Goal: Transaction & Acquisition: Purchase product/service

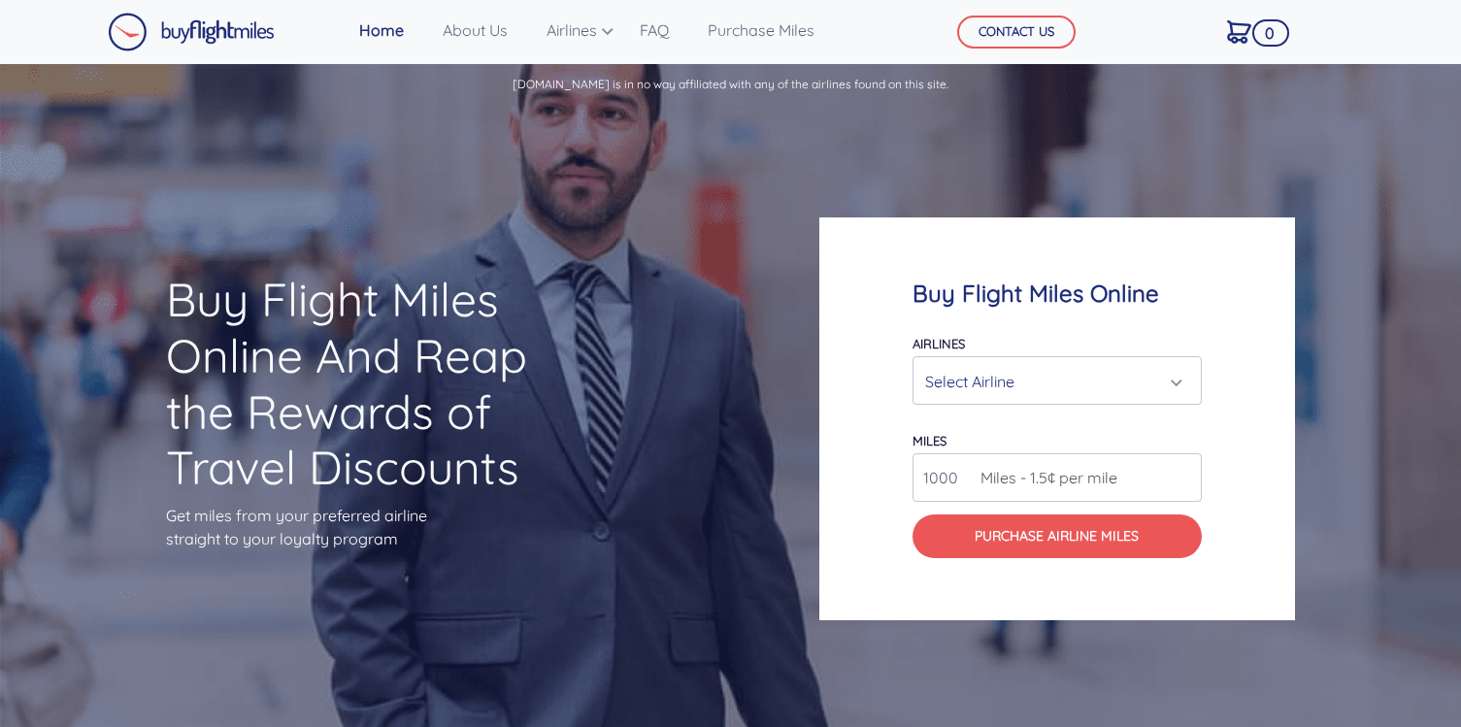
click at [1061, 382] on div "Select Airline" at bounding box center [1051, 381] width 252 height 37
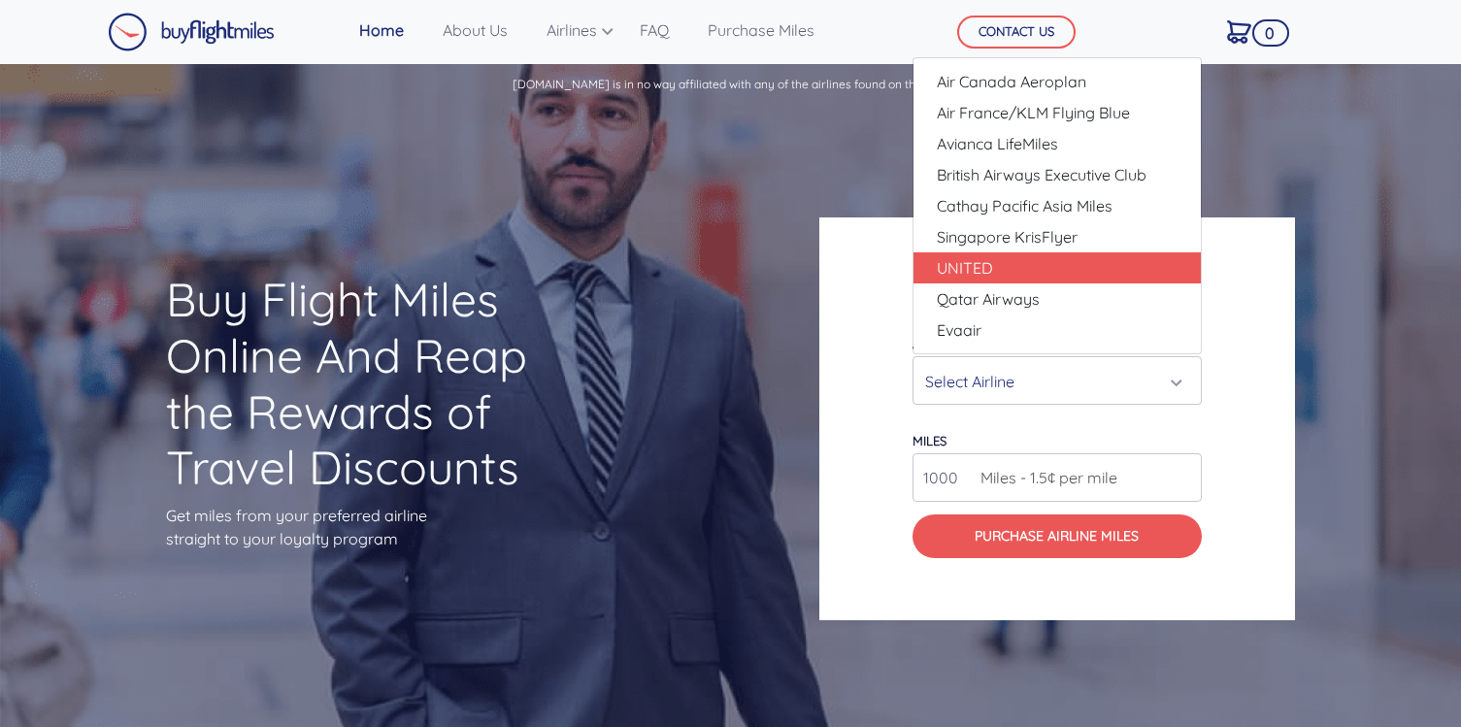
click at [997, 266] on link "UNITED" at bounding box center [1056, 267] width 287 height 31
select select "UNITED"
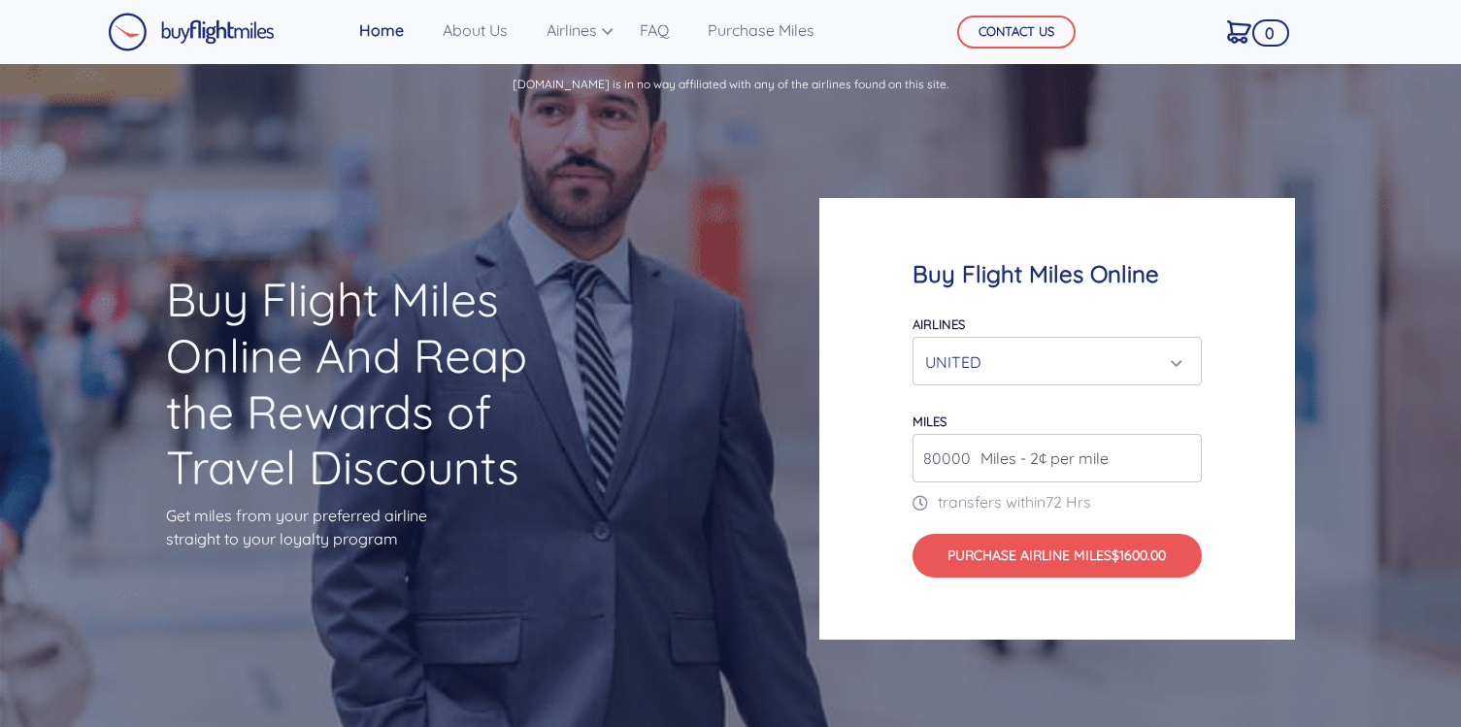
click at [1024, 458] on span "Miles - 2¢ per mile" at bounding box center [1040, 457] width 138 height 23
click at [967, 458] on input "80000" at bounding box center [1056, 458] width 289 height 49
click at [1184, 454] on input "81000" at bounding box center [1056, 458] width 289 height 49
click at [1184, 454] on input "82000" at bounding box center [1056, 458] width 289 height 49
click at [1184, 454] on input "83000" at bounding box center [1056, 458] width 289 height 49
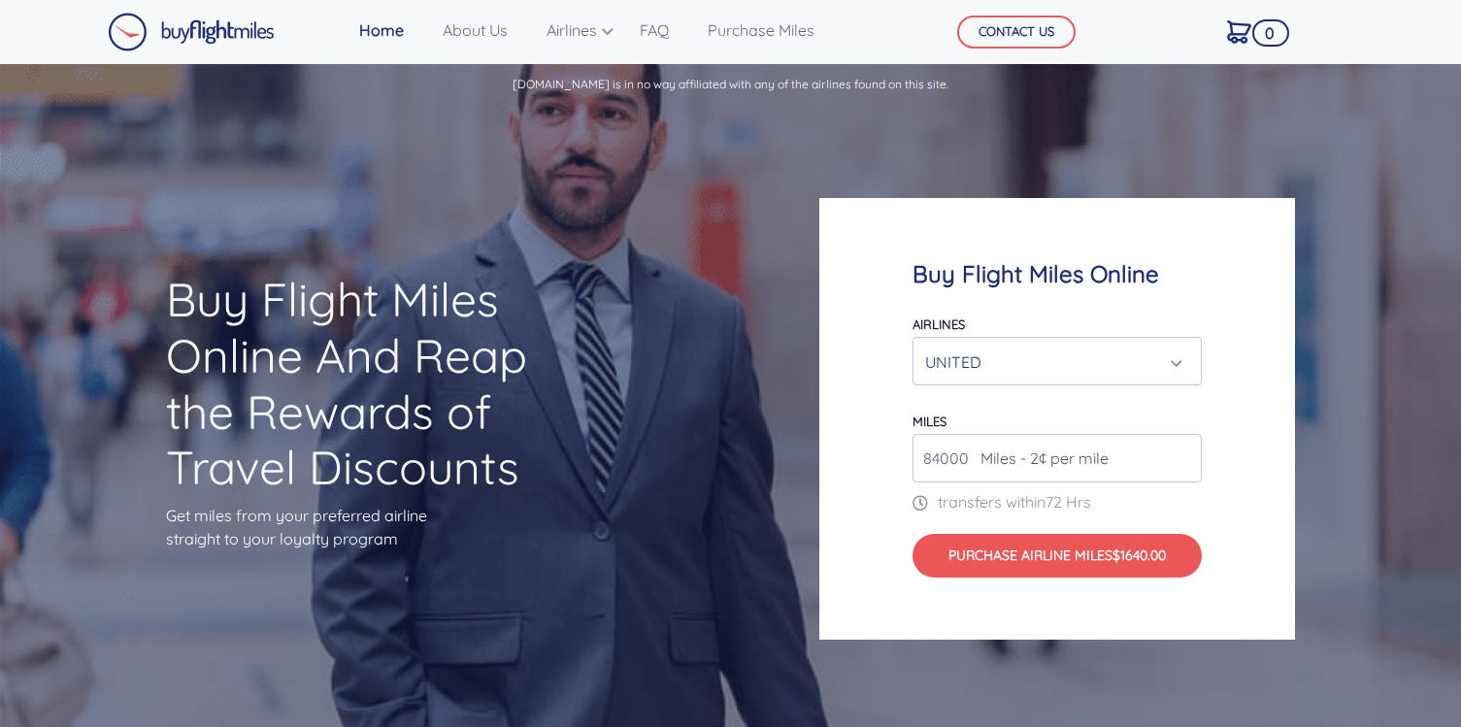
click at [1184, 454] on input "84000" at bounding box center [1056, 458] width 289 height 49
click at [1184, 454] on input "85000" at bounding box center [1056, 458] width 289 height 49
click at [1184, 454] on input "86000" at bounding box center [1056, 458] width 289 height 49
click at [1184, 454] on input "87000" at bounding box center [1056, 458] width 289 height 49
click at [1184, 454] on input "88000" at bounding box center [1056, 458] width 289 height 49
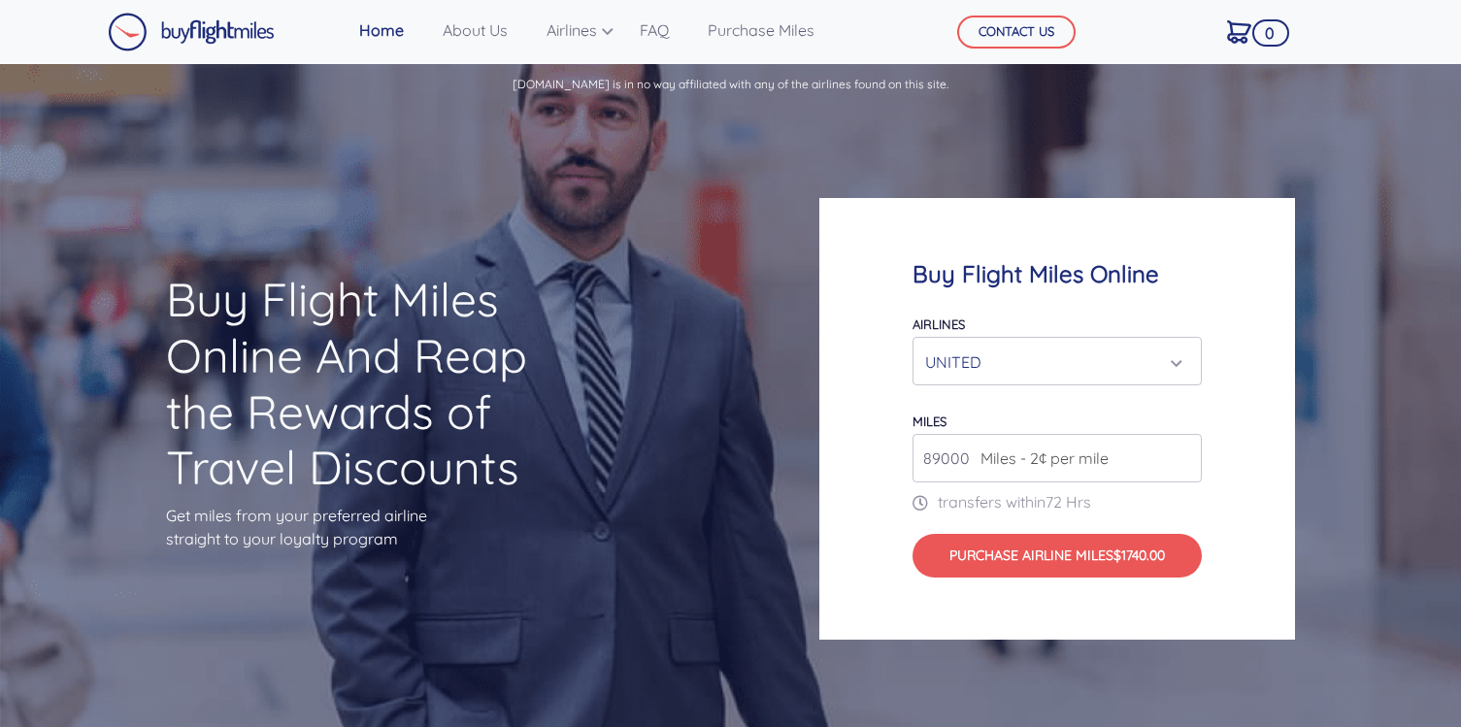
click at [1184, 454] on input "89000" at bounding box center [1056, 458] width 289 height 49
click at [1184, 454] on input "90000" at bounding box center [1056, 458] width 289 height 49
click at [1184, 454] on input "91000" at bounding box center [1056, 458] width 289 height 49
click at [1184, 454] on input "92000" at bounding box center [1056, 458] width 289 height 49
click at [1184, 454] on input "93000" at bounding box center [1056, 458] width 289 height 49
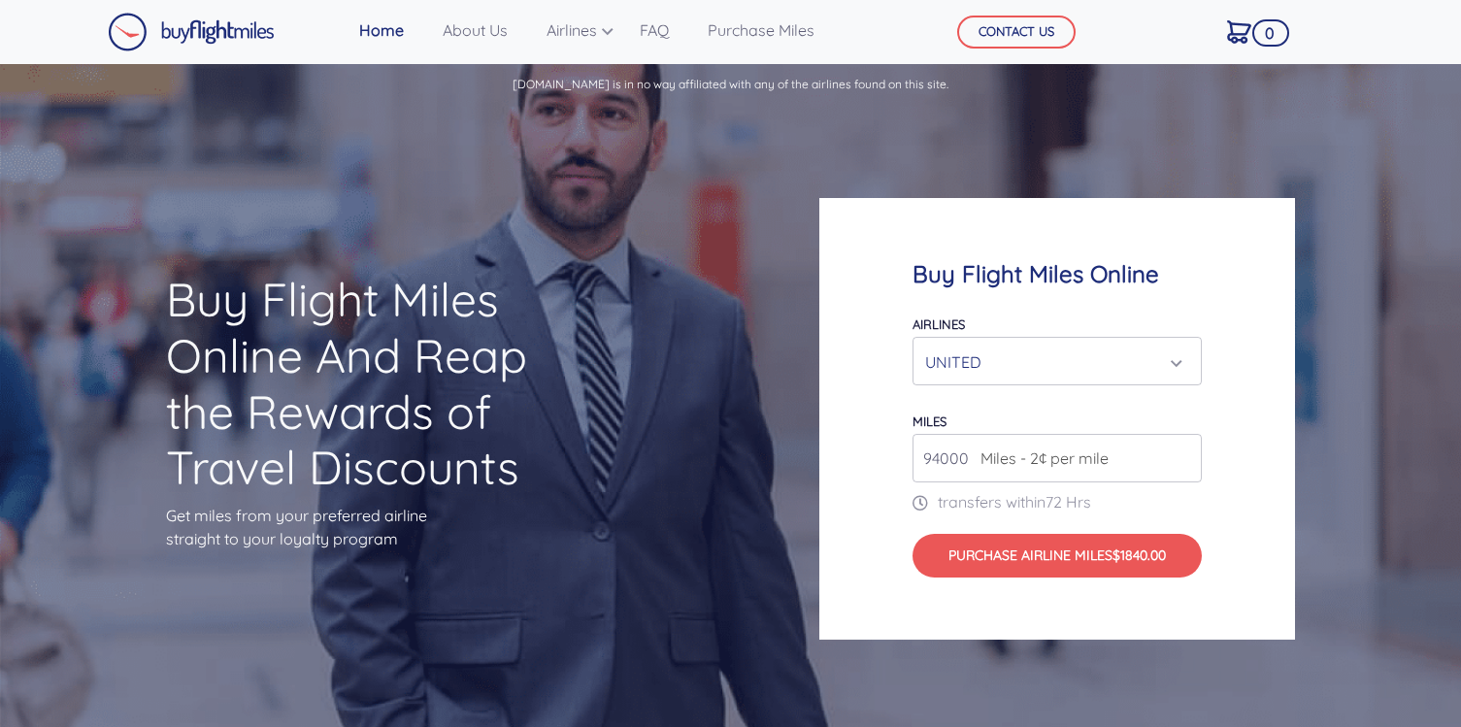
click at [1184, 454] on input "94000" at bounding box center [1056, 458] width 289 height 49
click at [1184, 454] on input "95000" at bounding box center [1056, 458] width 289 height 49
click at [1184, 454] on input "96000" at bounding box center [1056, 458] width 289 height 49
click at [1184, 454] on input "97000" at bounding box center [1056, 458] width 289 height 49
click at [1184, 454] on input "98000" at bounding box center [1056, 458] width 289 height 49
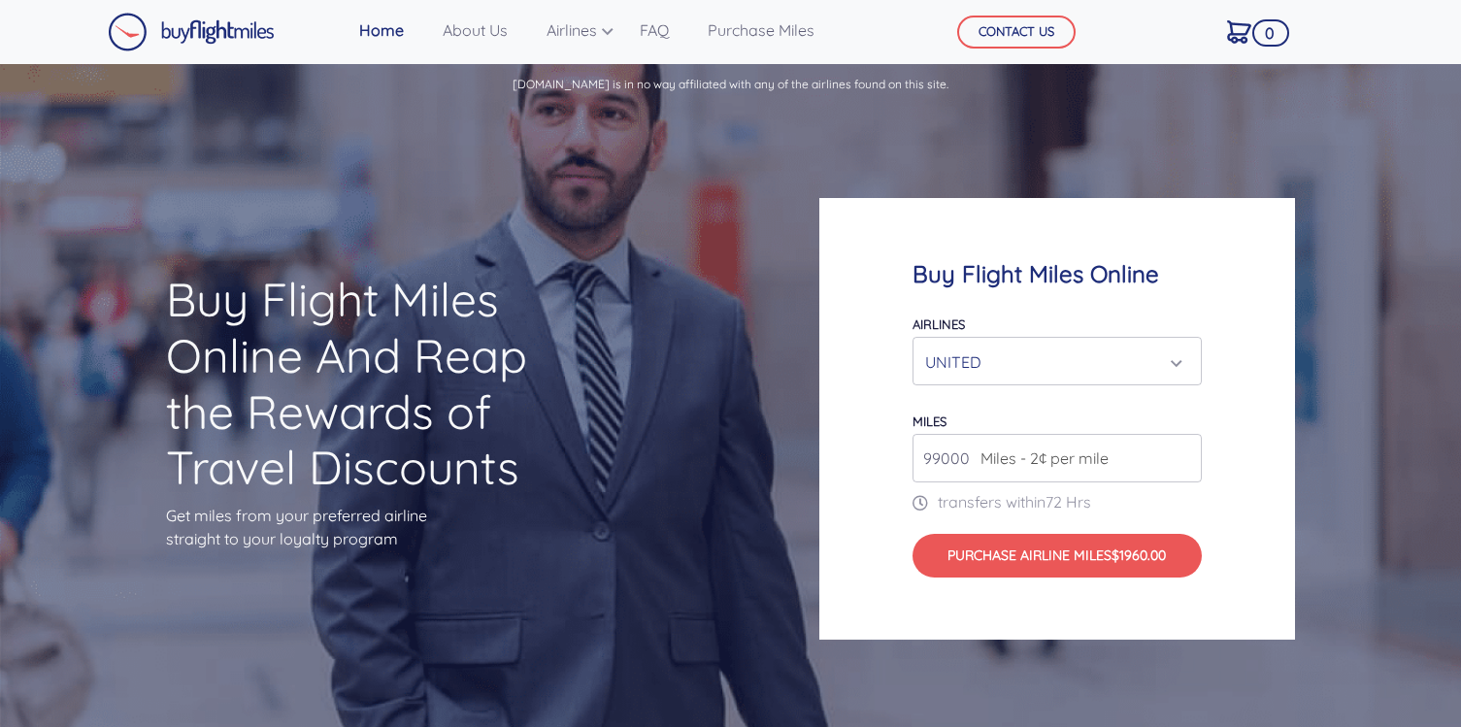
click at [1184, 454] on input "99000" at bounding box center [1056, 458] width 289 height 49
click at [1184, 454] on input "100000" at bounding box center [1056, 458] width 289 height 49
click at [1184, 454] on input "101000" at bounding box center [1056, 458] width 289 height 49
click at [1184, 454] on input "102000" at bounding box center [1056, 458] width 289 height 49
click at [1184, 454] on input "103000" at bounding box center [1056, 458] width 289 height 49
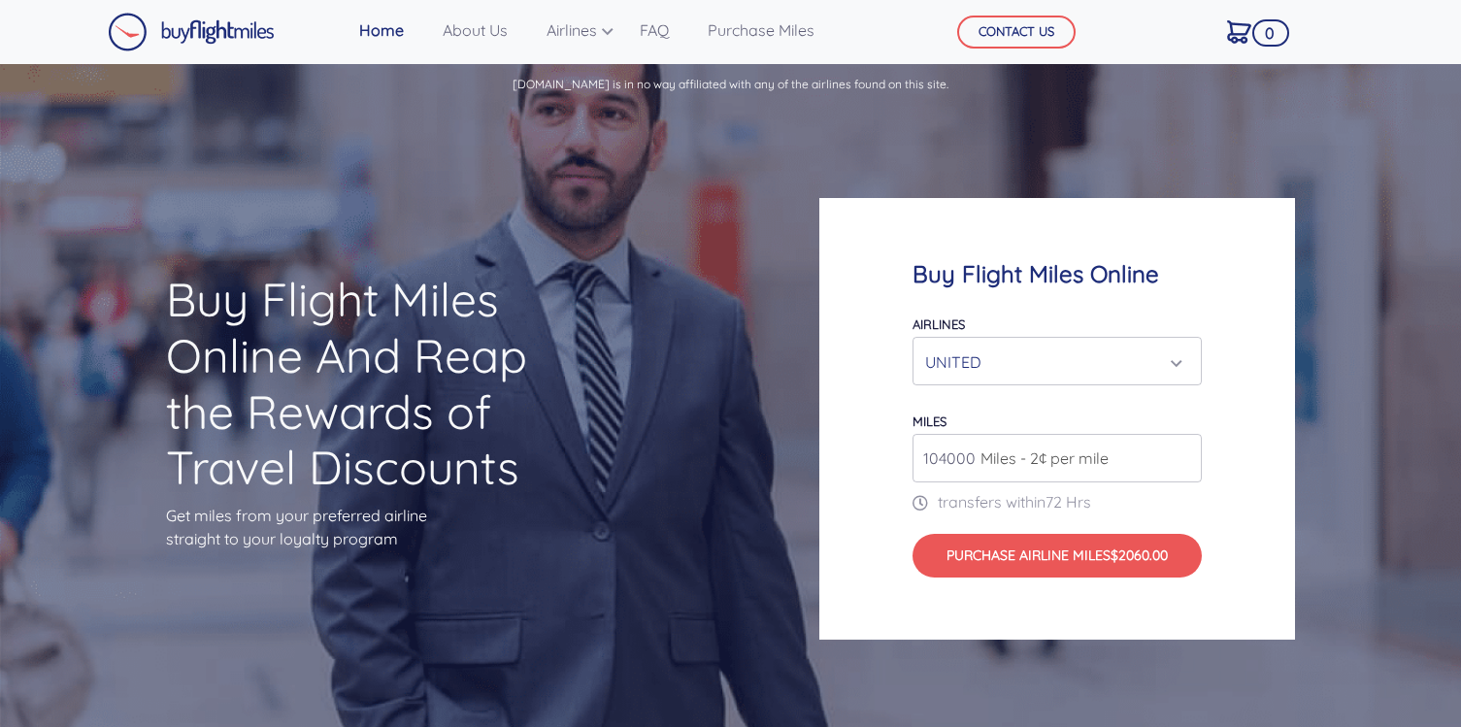
click at [1184, 454] on input "104000" at bounding box center [1056, 458] width 289 height 49
click at [1184, 454] on input "105000" at bounding box center [1056, 458] width 289 height 49
click at [1184, 454] on input "106000" at bounding box center [1056, 458] width 289 height 49
click at [1184, 454] on input "107000" at bounding box center [1056, 458] width 289 height 49
click at [1184, 454] on input "108000" at bounding box center [1056, 458] width 289 height 49
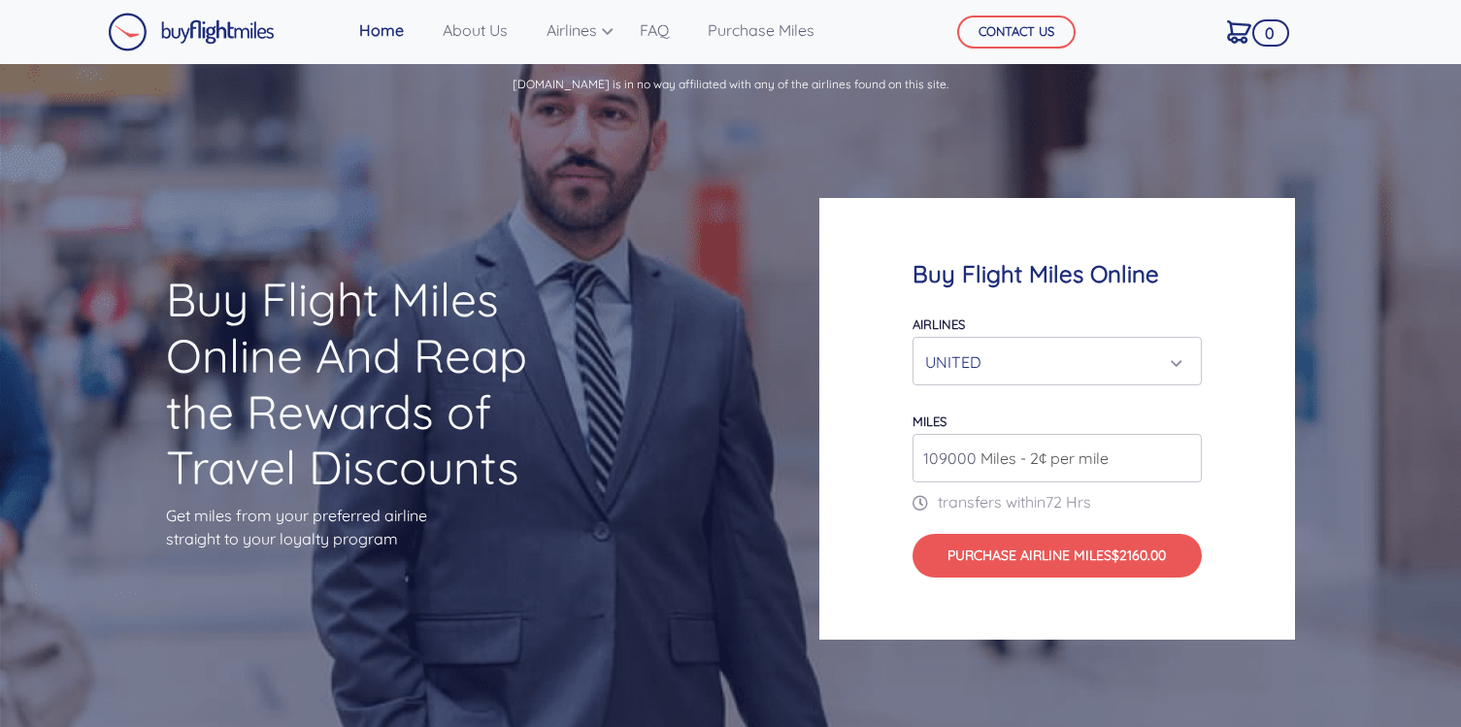
click at [1184, 454] on input "109000" at bounding box center [1056, 458] width 289 height 49
click at [1184, 454] on input "110000" at bounding box center [1056, 458] width 289 height 49
click at [1184, 454] on input "111000" at bounding box center [1056, 458] width 289 height 49
click at [1184, 454] on input "112000" at bounding box center [1056, 458] width 289 height 49
click at [1184, 454] on input "113000" at bounding box center [1056, 458] width 289 height 49
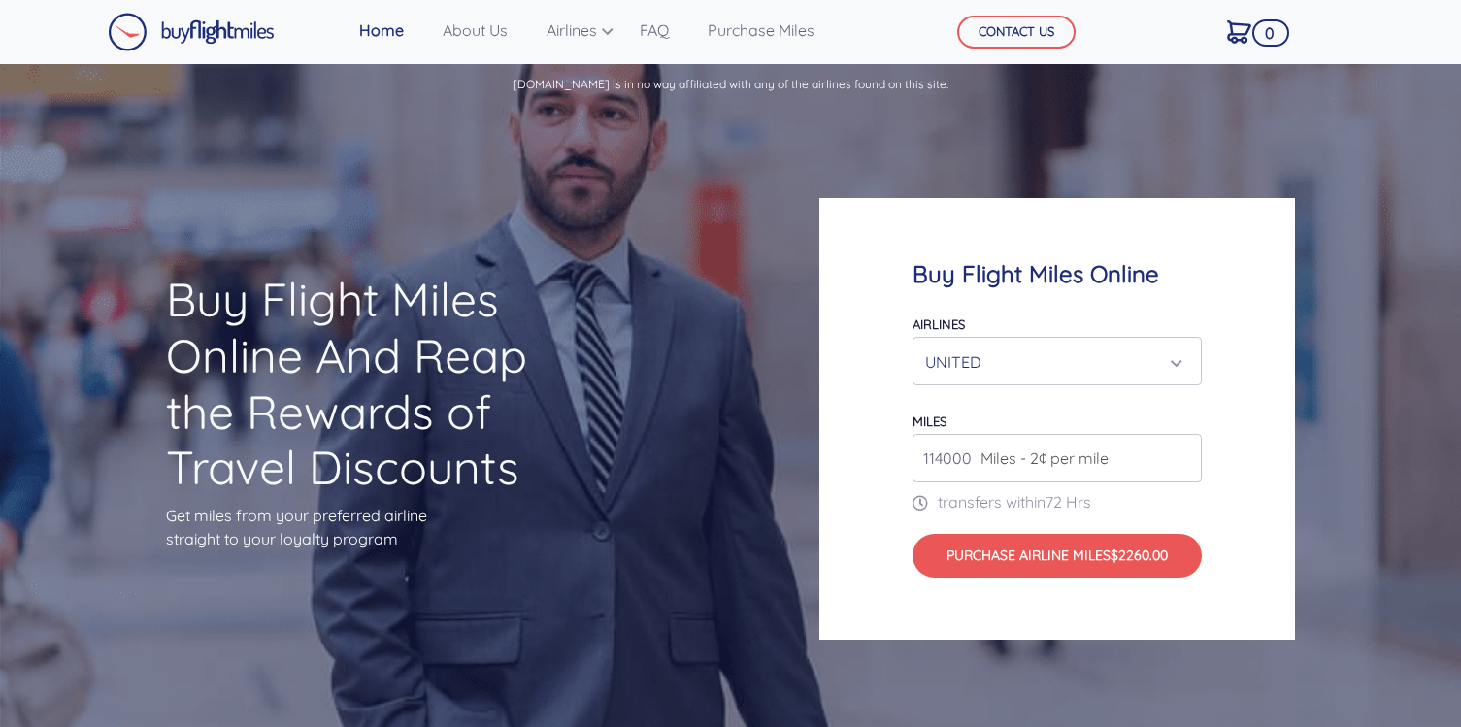
click at [1184, 454] on input "114000" at bounding box center [1056, 458] width 289 height 49
click at [1184, 454] on input "115000" at bounding box center [1056, 458] width 289 height 49
click at [1184, 454] on input "116000" at bounding box center [1056, 458] width 289 height 49
click at [1184, 454] on input "117000" at bounding box center [1056, 458] width 289 height 49
click at [1184, 454] on input "118000" at bounding box center [1056, 458] width 289 height 49
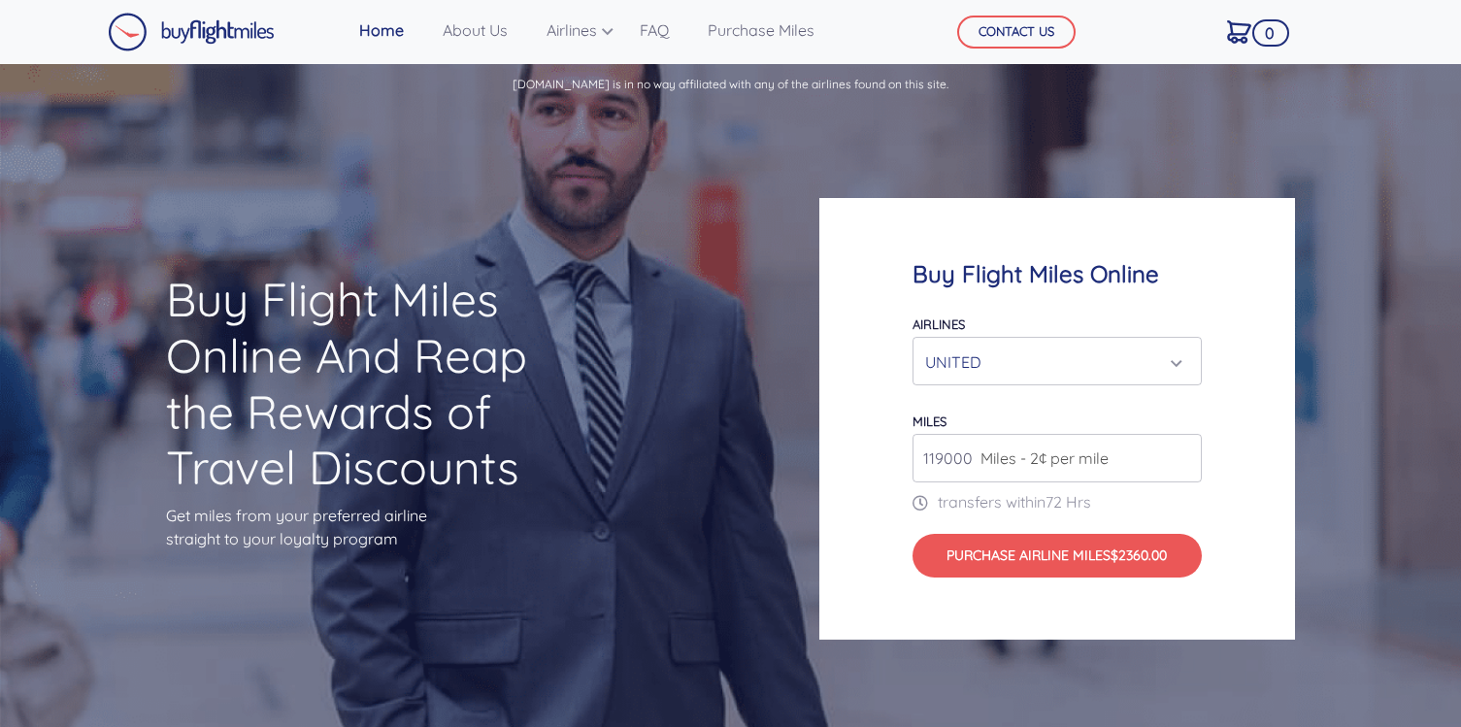
click at [1184, 454] on input "119000" at bounding box center [1056, 458] width 289 height 49
click at [1184, 454] on input "120000" at bounding box center [1056, 458] width 289 height 49
click at [1184, 454] on input "121000" at bounding box center [1056, 458] width 289 height 49
click at [1184, 454] on input "122000" at bounding box center [1056, 458] width 289 height 49
click at [1184, 454] on input "123000" at bounding box center [1056, 458] width 289 height 49
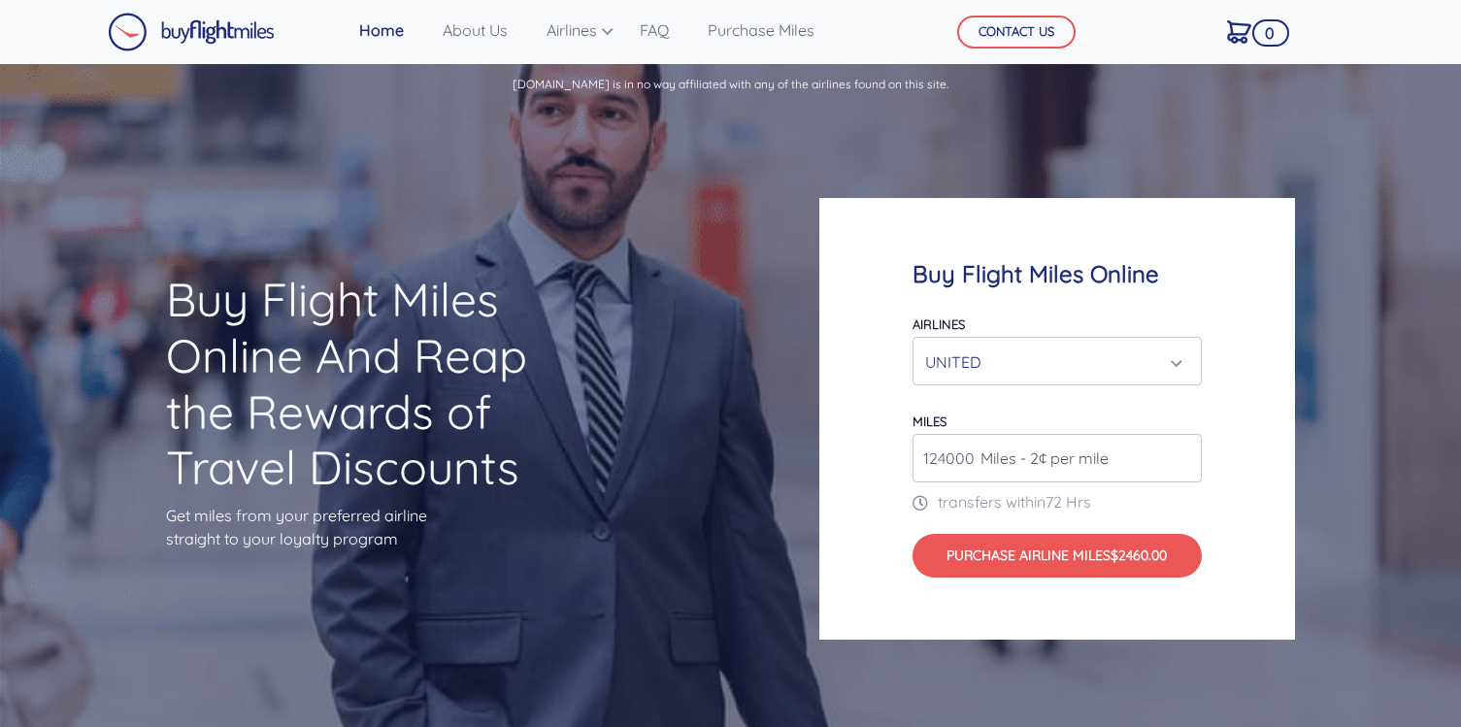
click at [1184, 454] on input "124000" at bounding box center [1056, 458] width 289 height 49
click at [1184, 454] on input "125000" at bounding box center [1056, 458] width 289 height 49
click at [1184, 454] on input "126000" at bounding box center [1056, 458] width 289 height 49
click at [945, 453] on input "126000" at bounding box center [1056, 458] width 289 height 49
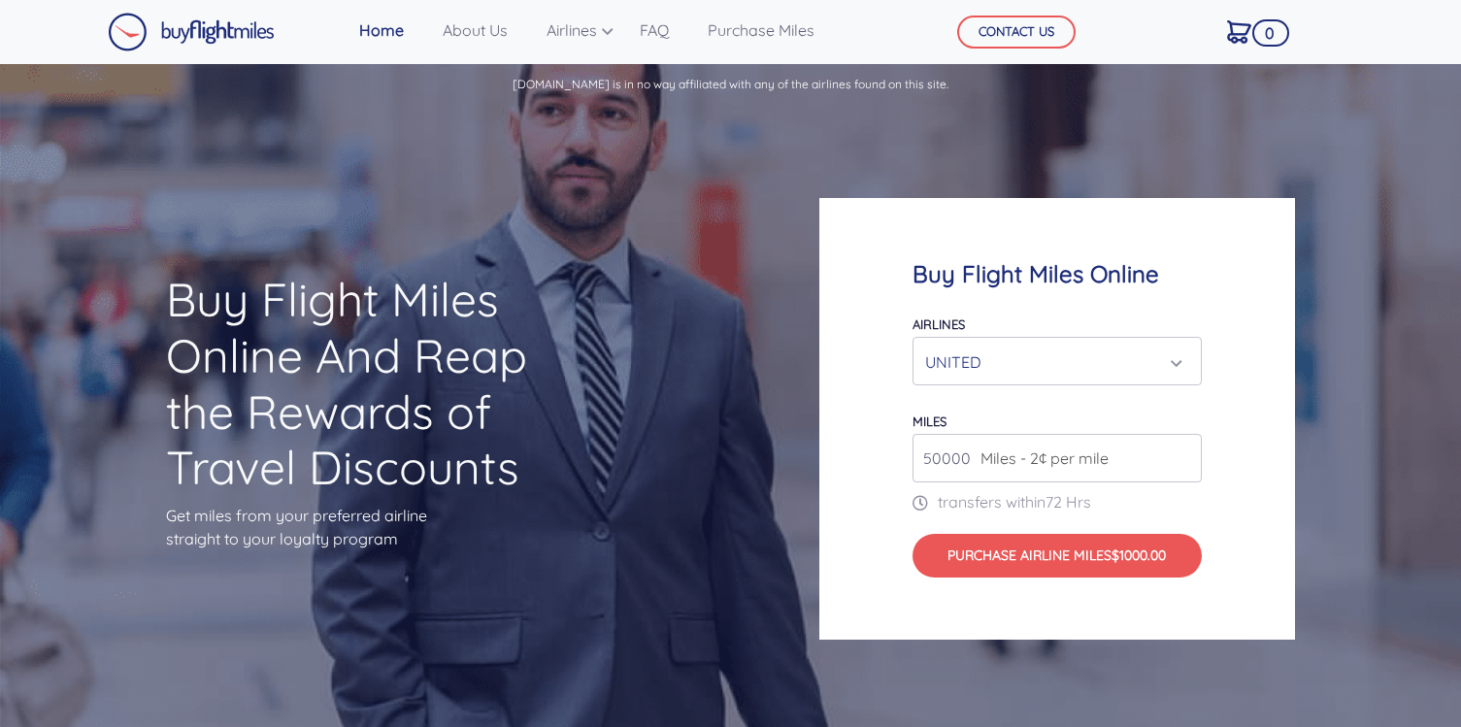
click at [1080, 419] on div "miles 50000 Miles - 2¢ per mile" at bounding box center [1056, 446] width 289 height 74
click at [945, 458] on input "50000" at bounding box center [1056, 458] width 289 height 49
type input "500000"
click at [1051, 396] on form "Airlines Air Canada Aeroplan Air France/KLM Flying Blue Avianca LifeMiles Briti…" at bounding box center [1056, 445] width 289 height 267
click at [1038, 347] on div "UNITED" at bounding box center [1051, 362] width 252 height 37
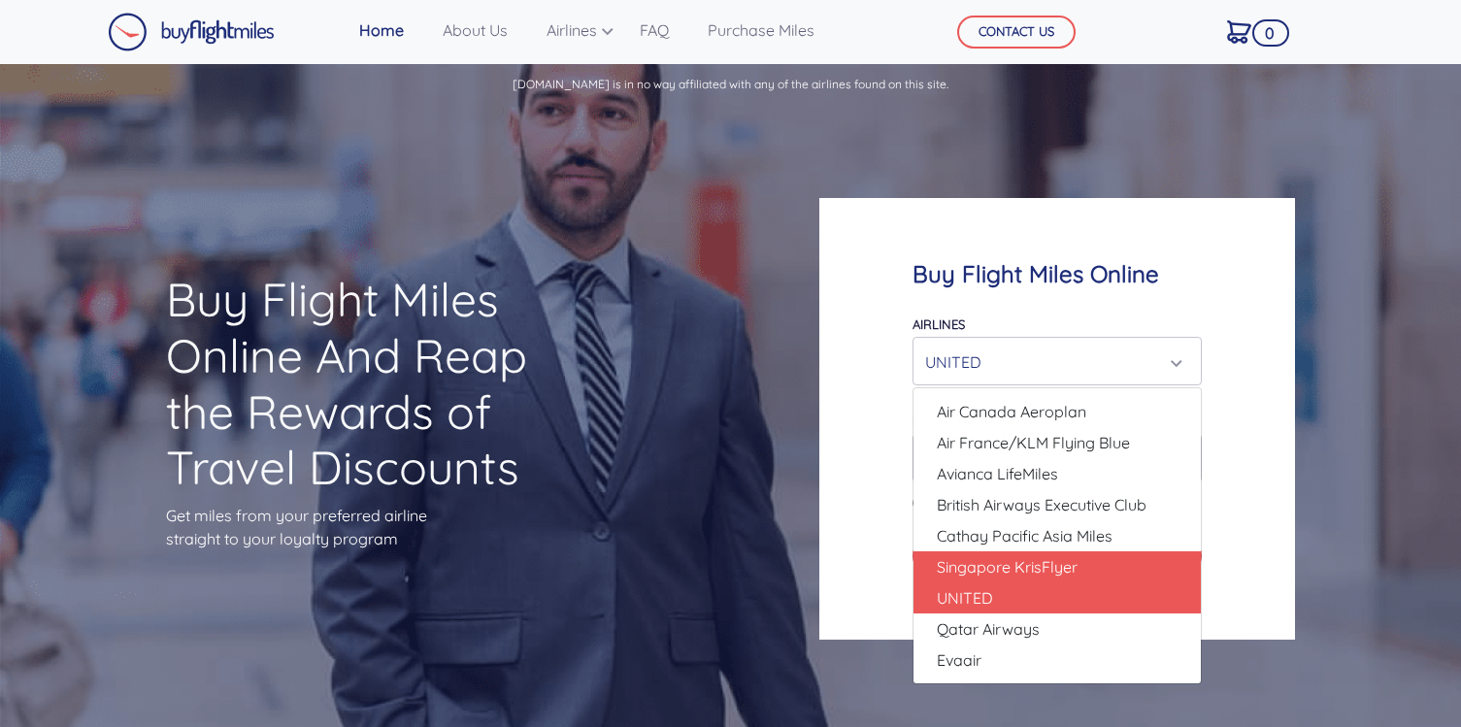
click at [1003, 565] on span "Singapore KrisFlyer" at bounding box center [1007, 566] width 141 height 23
select select "Singapore KrisFlyer"
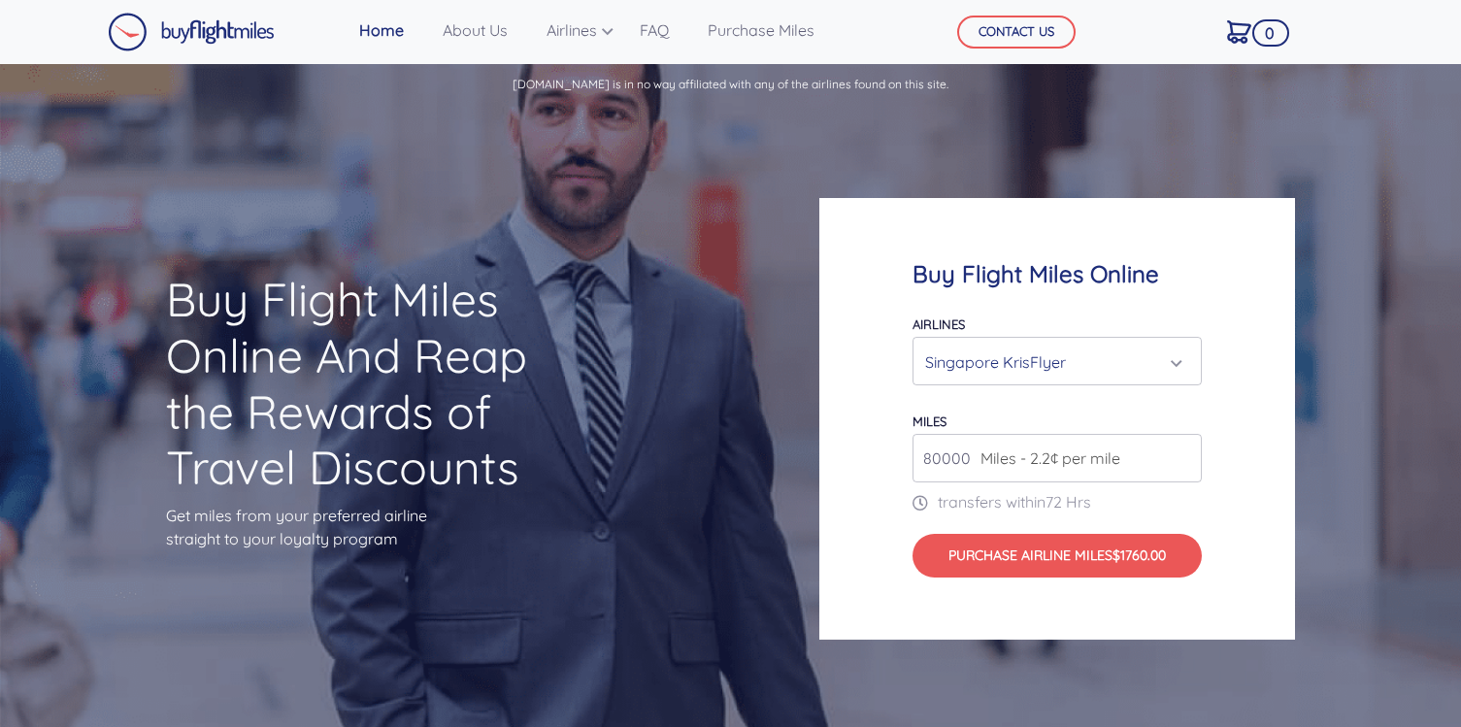
click at [944, 458] on input "80000" at bounding box center [1056, 458] width 289 height 49
type input "175000"
click at [1016, 420] on div "miles 175000 Miles - 2.2¢ per mile" at bounding box center [1056, 446] width 289 height 74
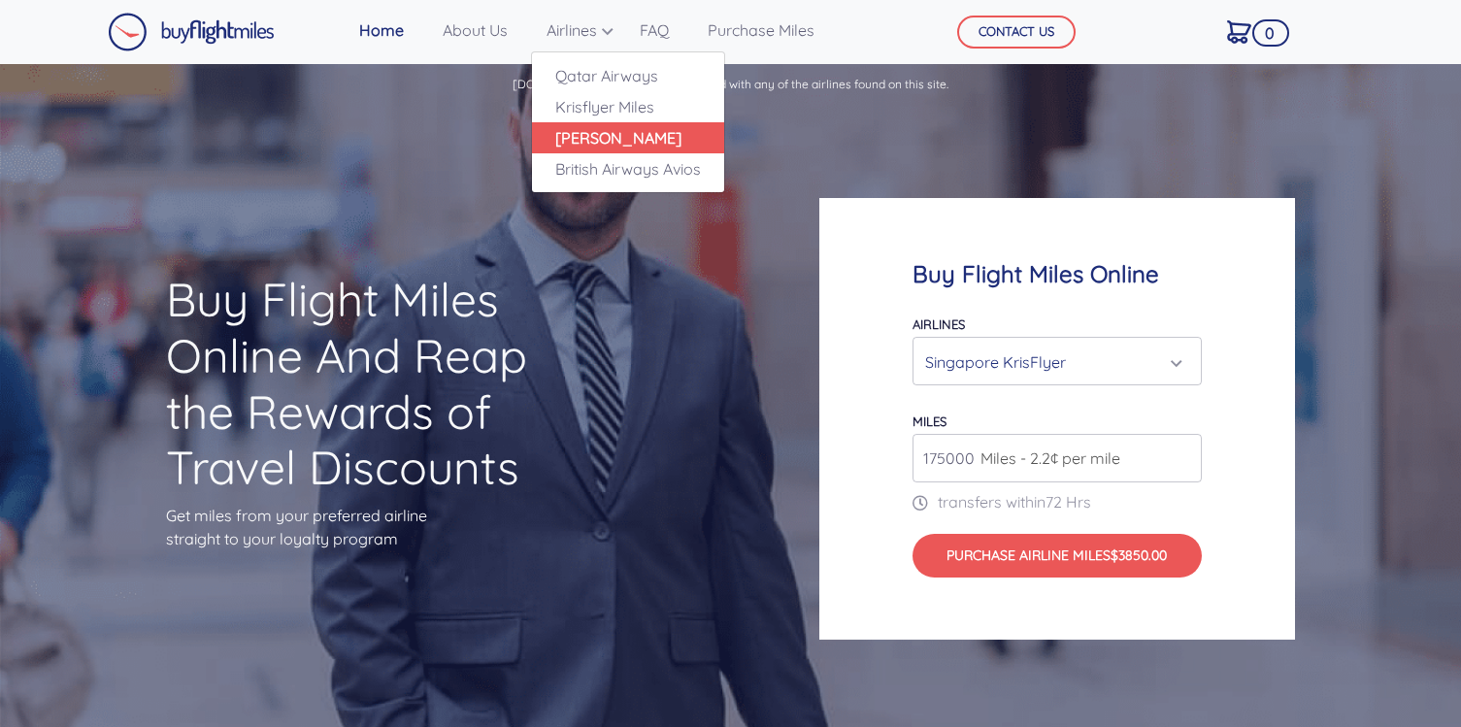
click at [581, 135] on link "[PERSON_NAME]" at bounding box center [628, 137] width 192 height 31
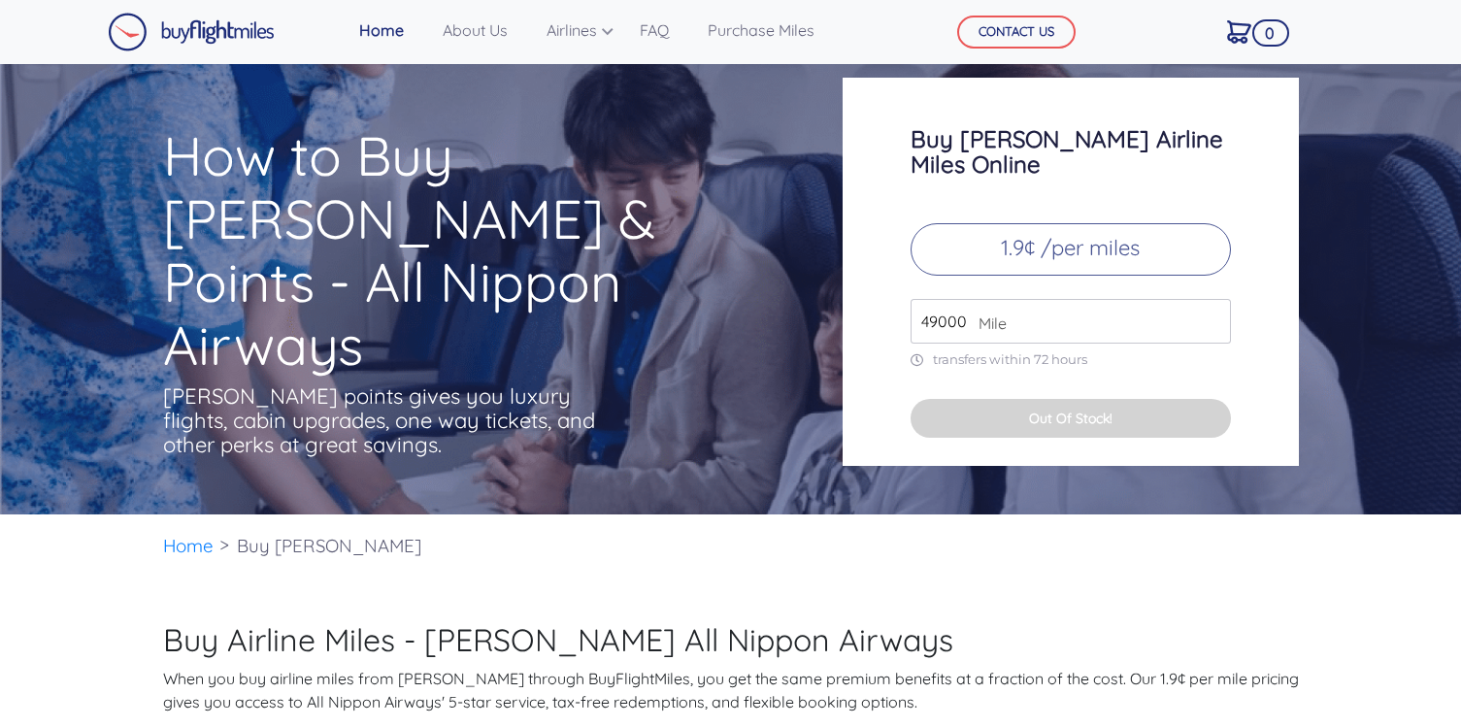
click at [1042, 299] on input "49000" at bounding box center [1070, 321] width 320 height 45
click at [999, 312] on span "Mile" at bounding box center [988, 323] width 38 height 23
click at [956, 299] on input "49000" at bounding box center [1070, 321] width 320 height 45
click at [1090, 223] on p "1.9¢ /per miles" at bounding box center [1070, 249] width 320 height 52
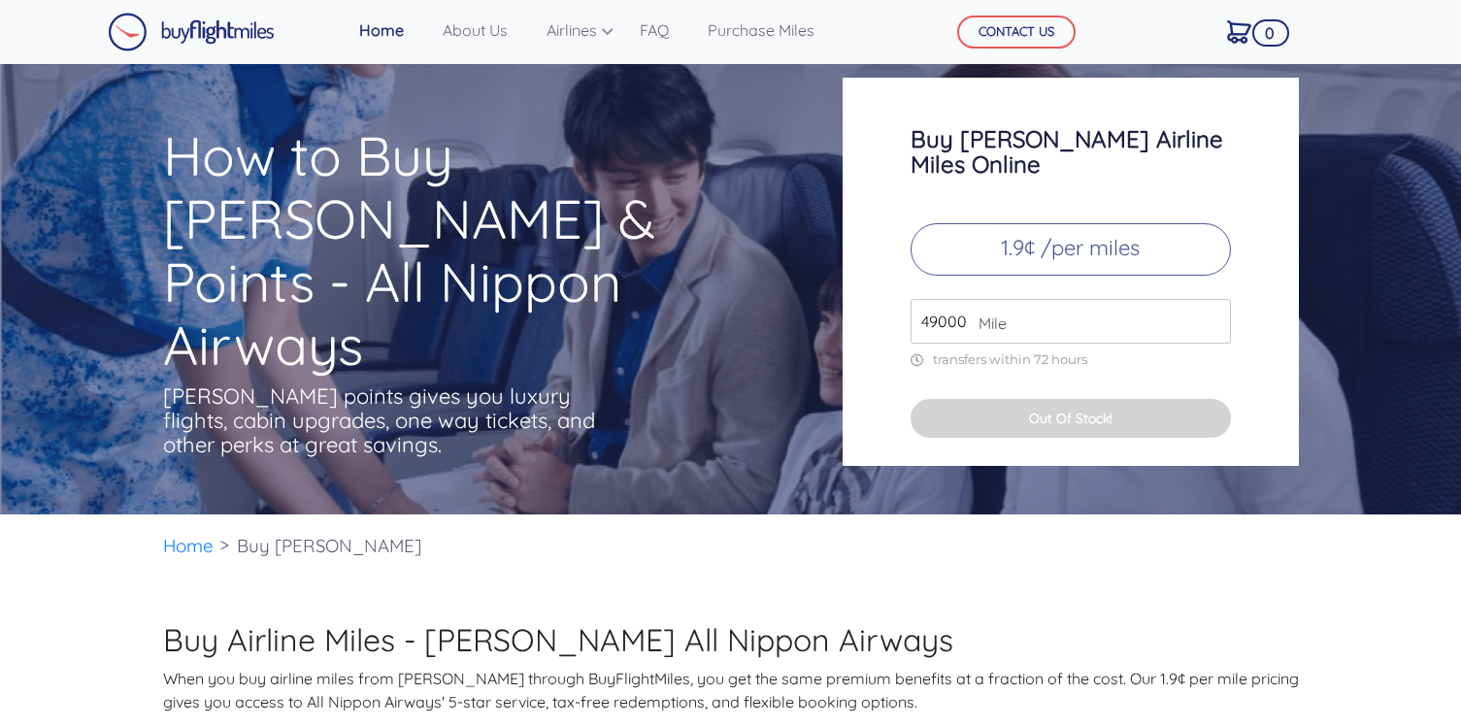
click at [1023, 306] on input "49000" at bounding box center [1070, 321] width 320 height 45
